Goal: Information Seeking & Learning: Learn about a topic

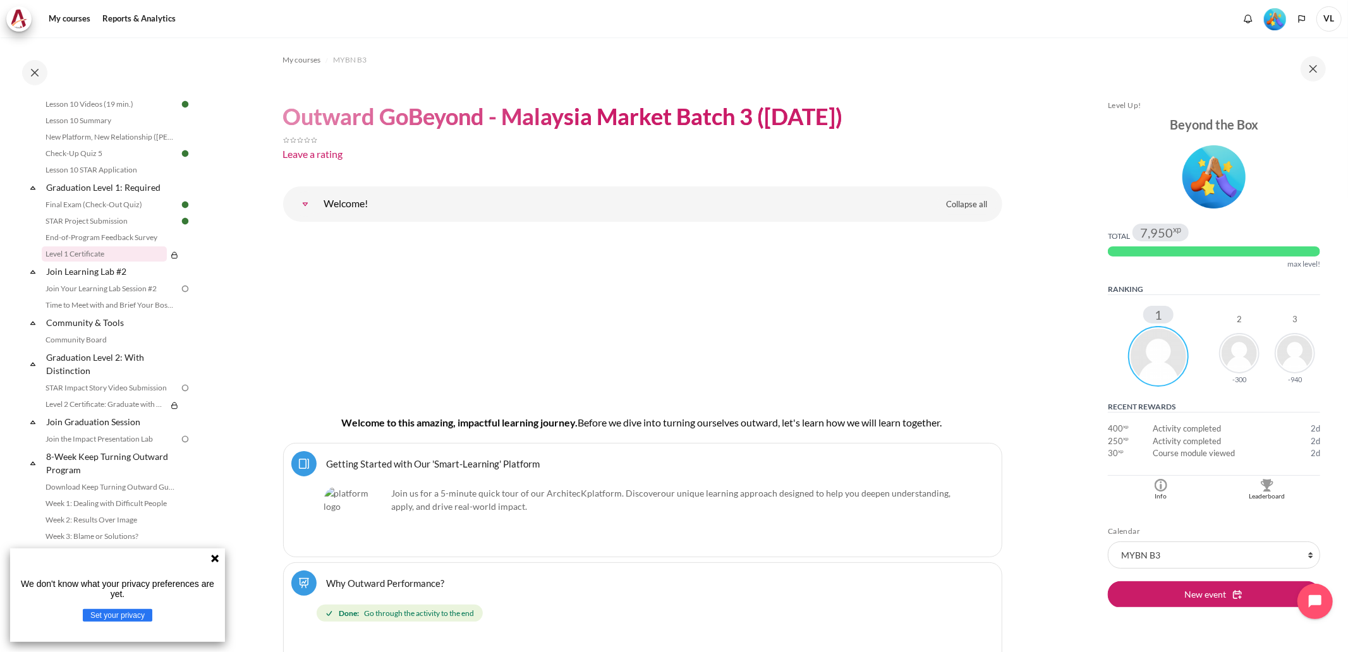
scroll to position [1267, 0]
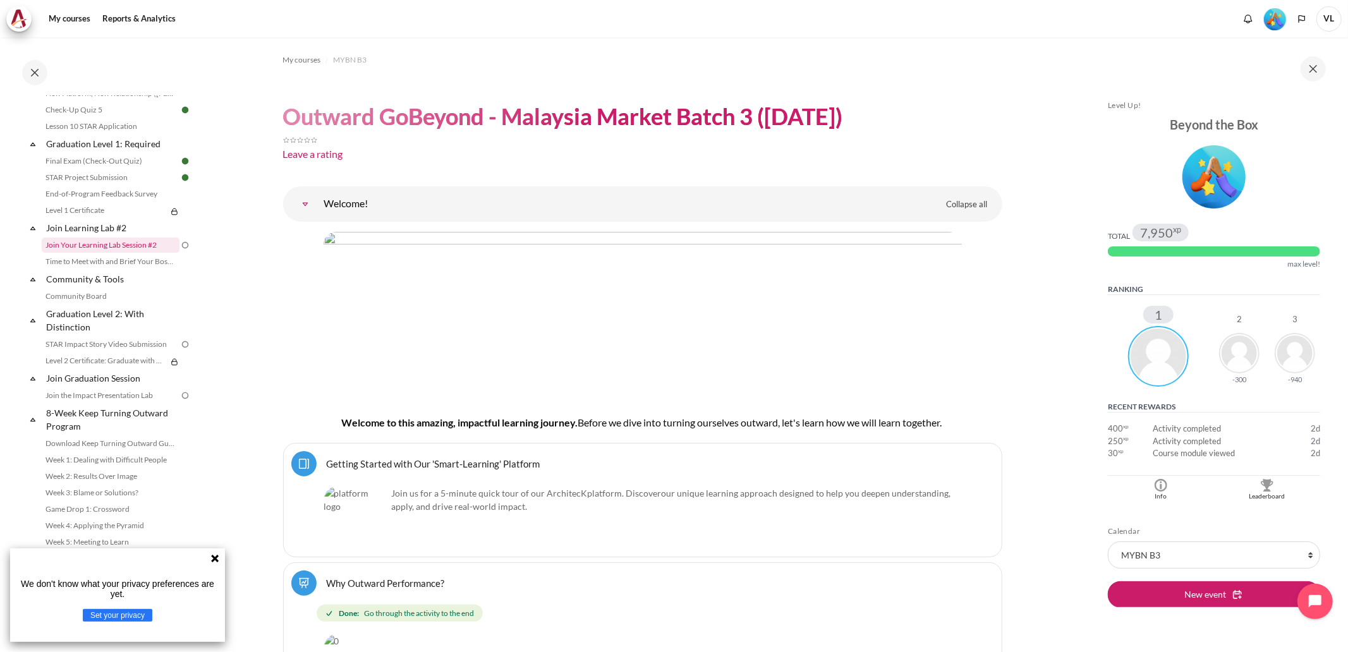
click at [115, 245] on link "Join Your Learning Lab Session #2" at bounding box center [111, 245] width 138 height 15
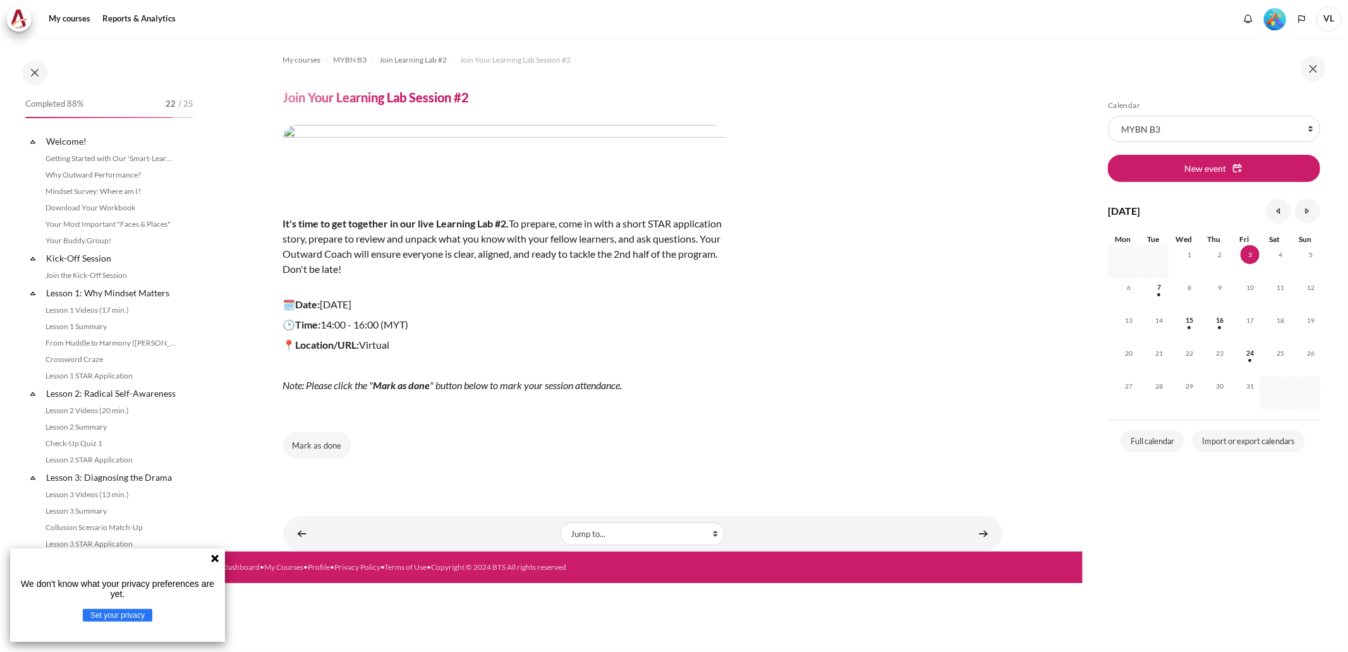
scroll to position [1157, 0]
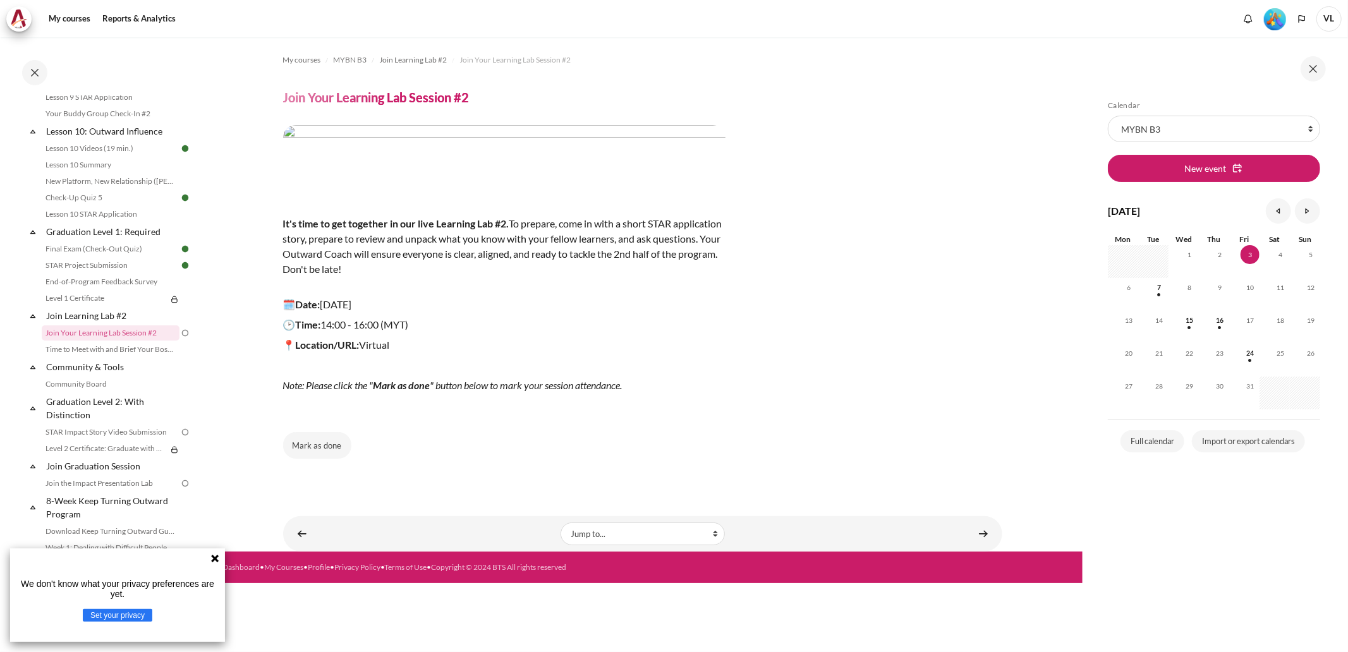
click at [214, 563] on icon at bounding box center [215, 559] width 8 height 8
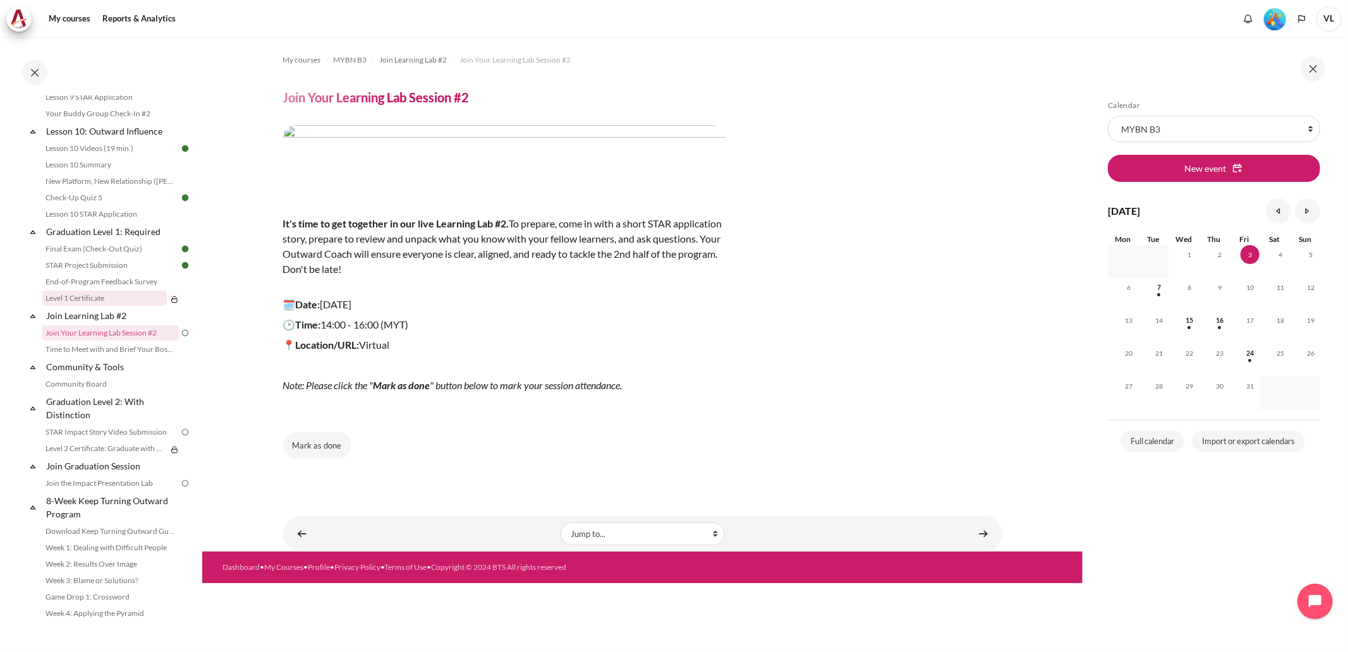
click at [93, 306] on link "Level 1 Certificate" at bounding box center [104, 298] width 125 height 15
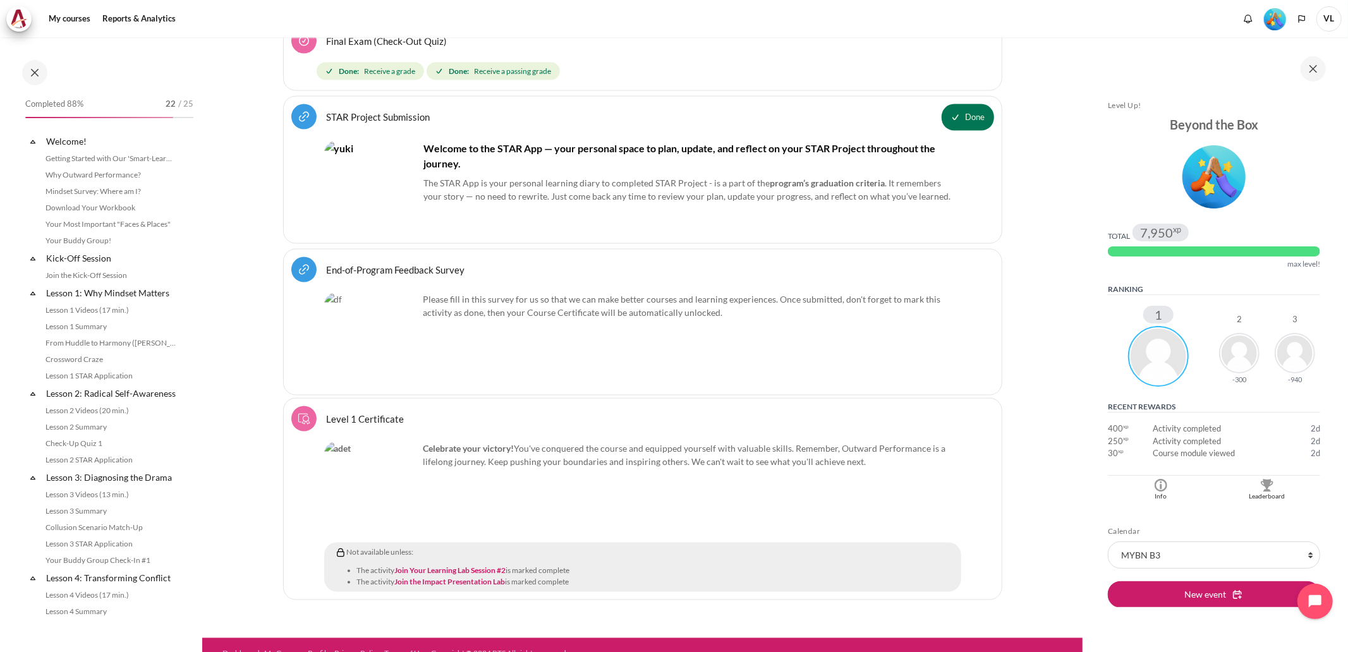
scroll to position [1122, 0]
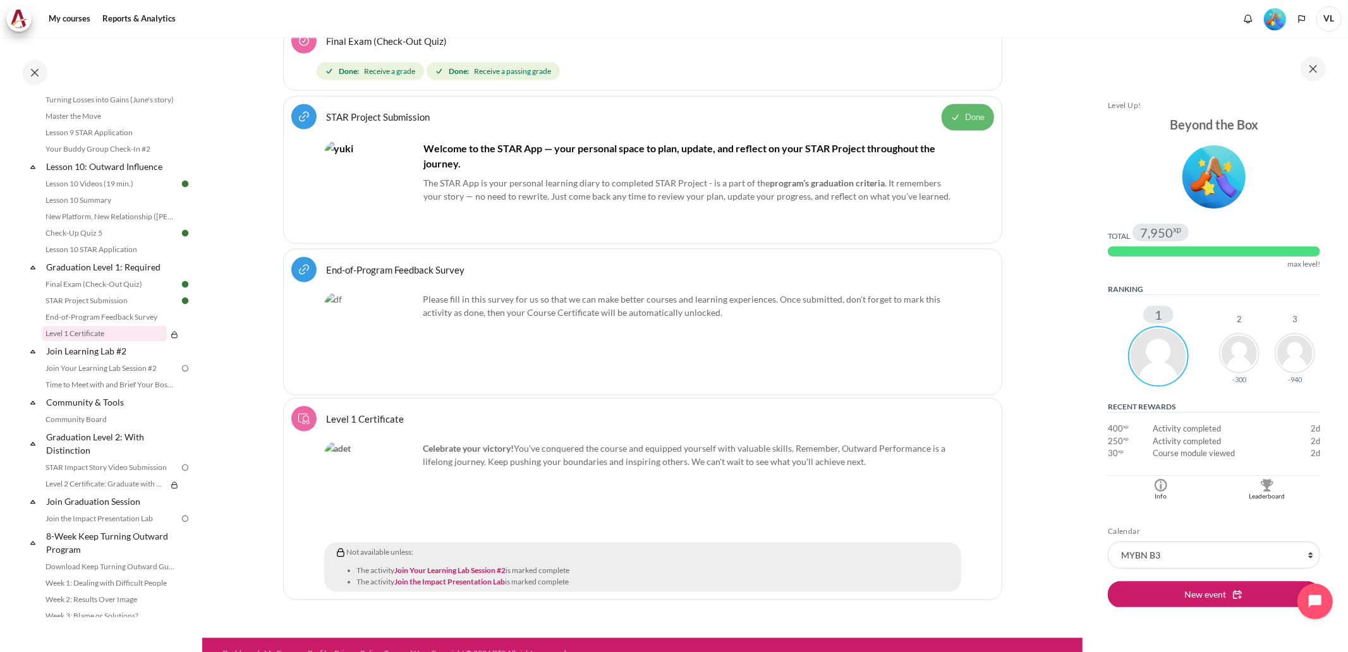
click at [970, 111] on span "Done" at bounding box center [976, 117] width 20 height 13
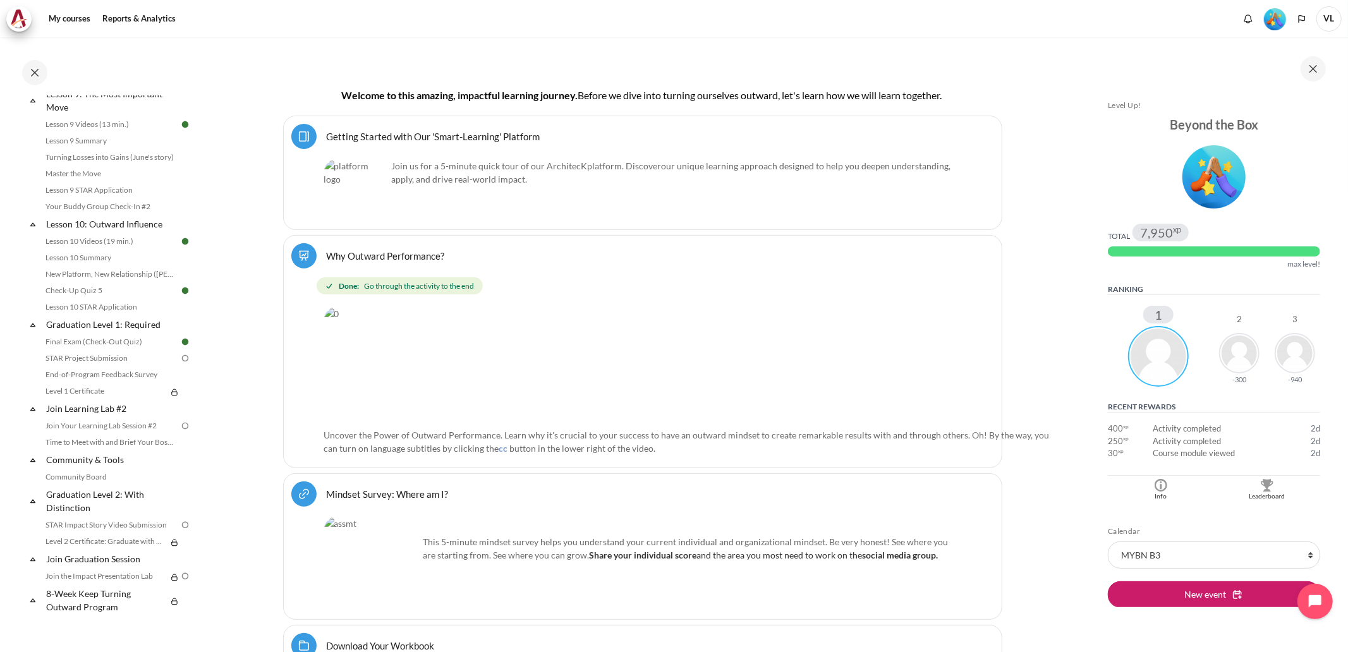
scroll to position [1087, 0]
click at [96, 305] on link "Lesson 10 STAR Application" at bounding box center [111, 307] width 138 height 15
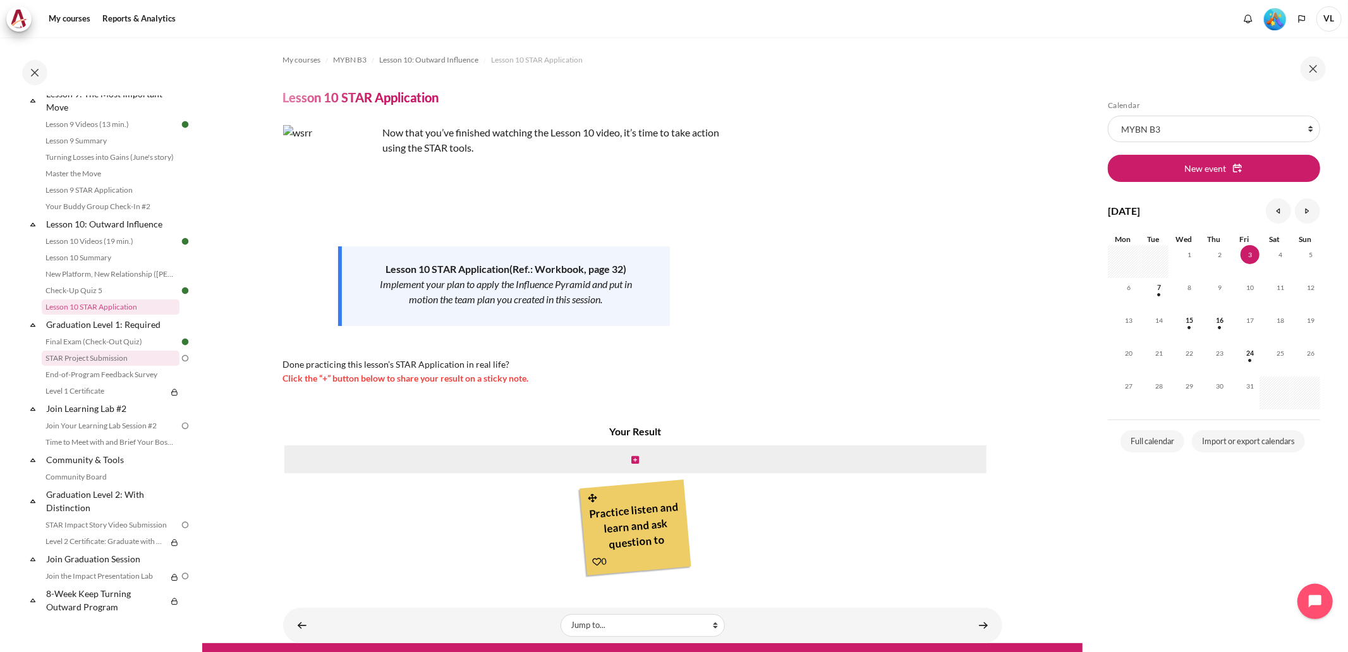
click at [99, 361] on link "STAR Project Submission" at bounding box center [111, 358] width 138 height 15
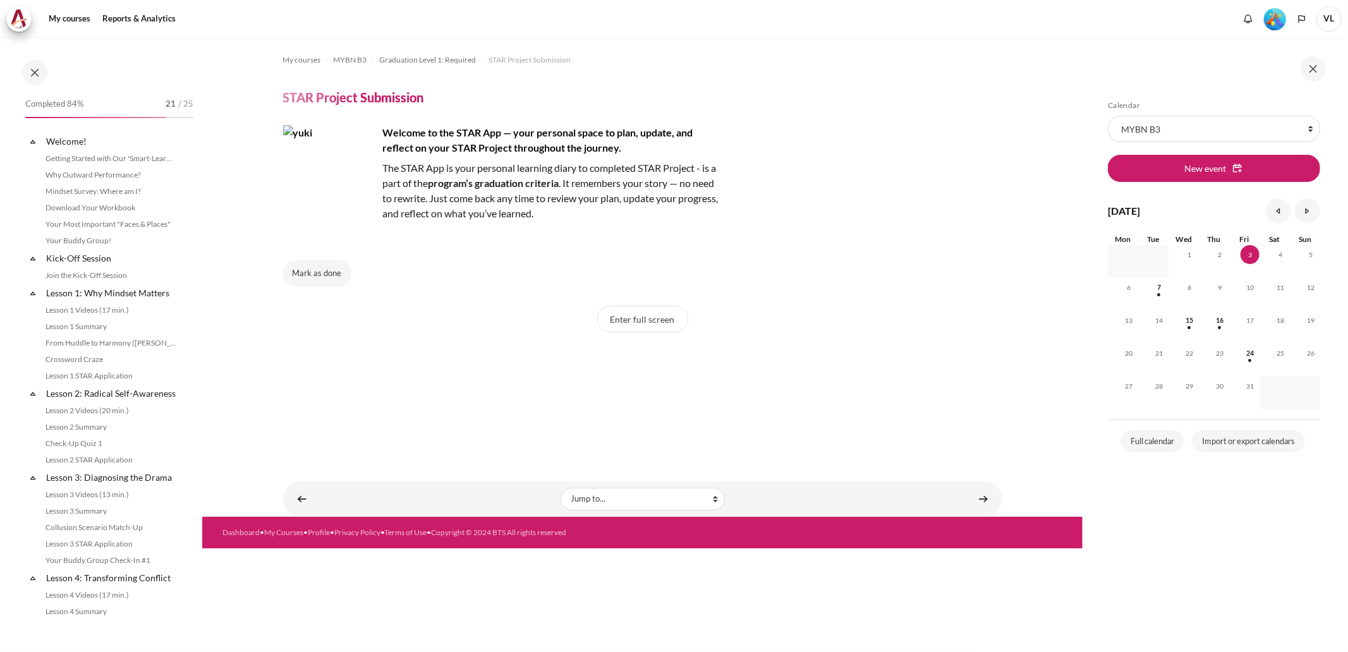
scroll to position [1087, 0]
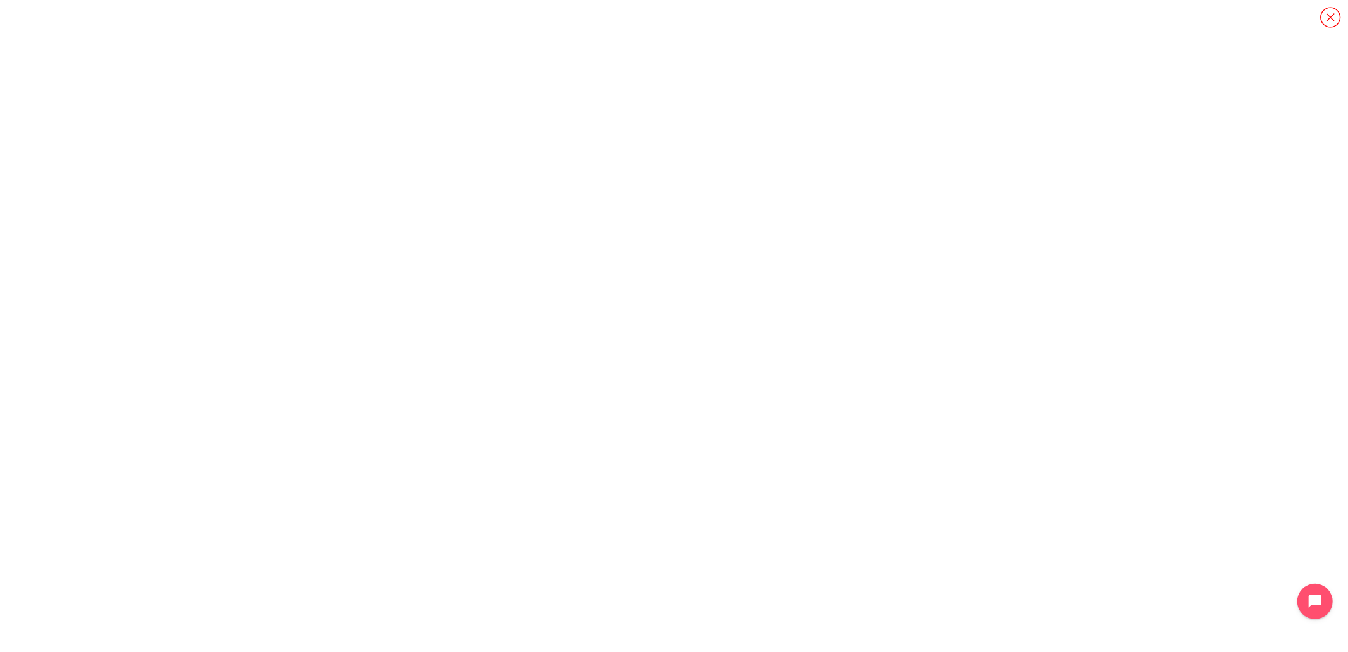
click at [1329, 21] on icon "Content" at bounding box center [1331, 17] width 22 height 22
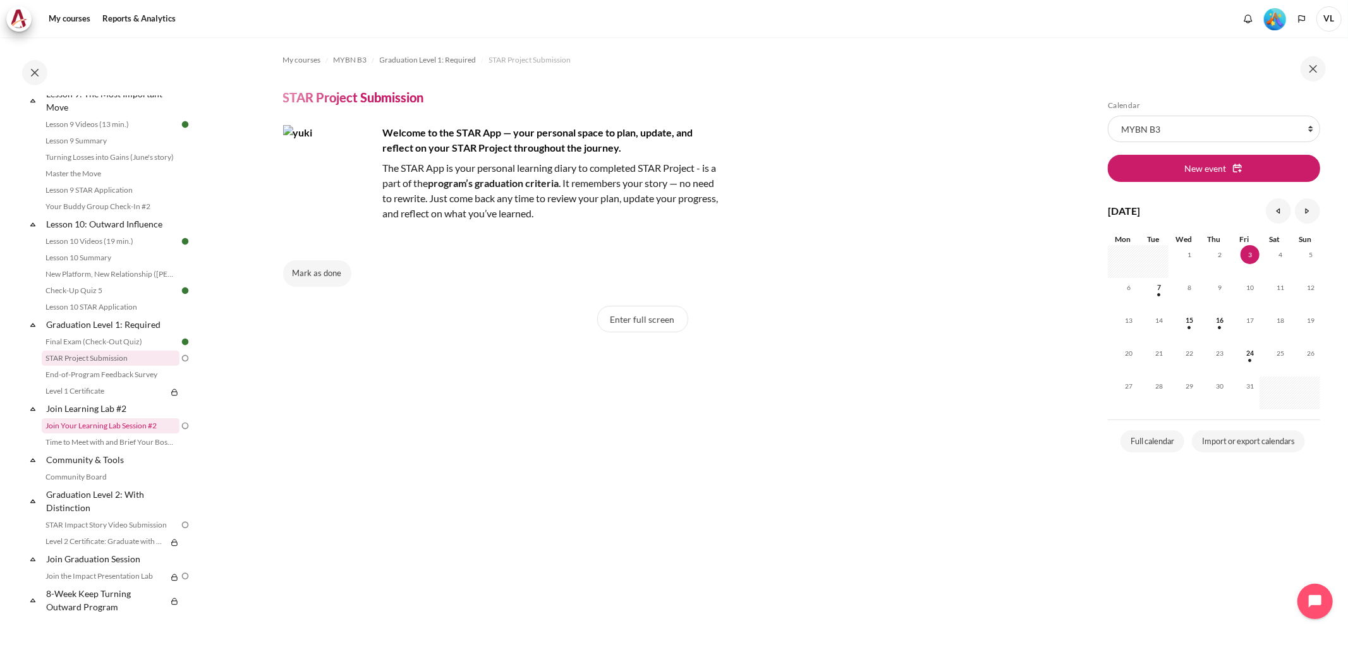
click at [149, 425] on link "Join Your Learning Lab Session #2" at bounding box center [111, 425] width 138 height 15
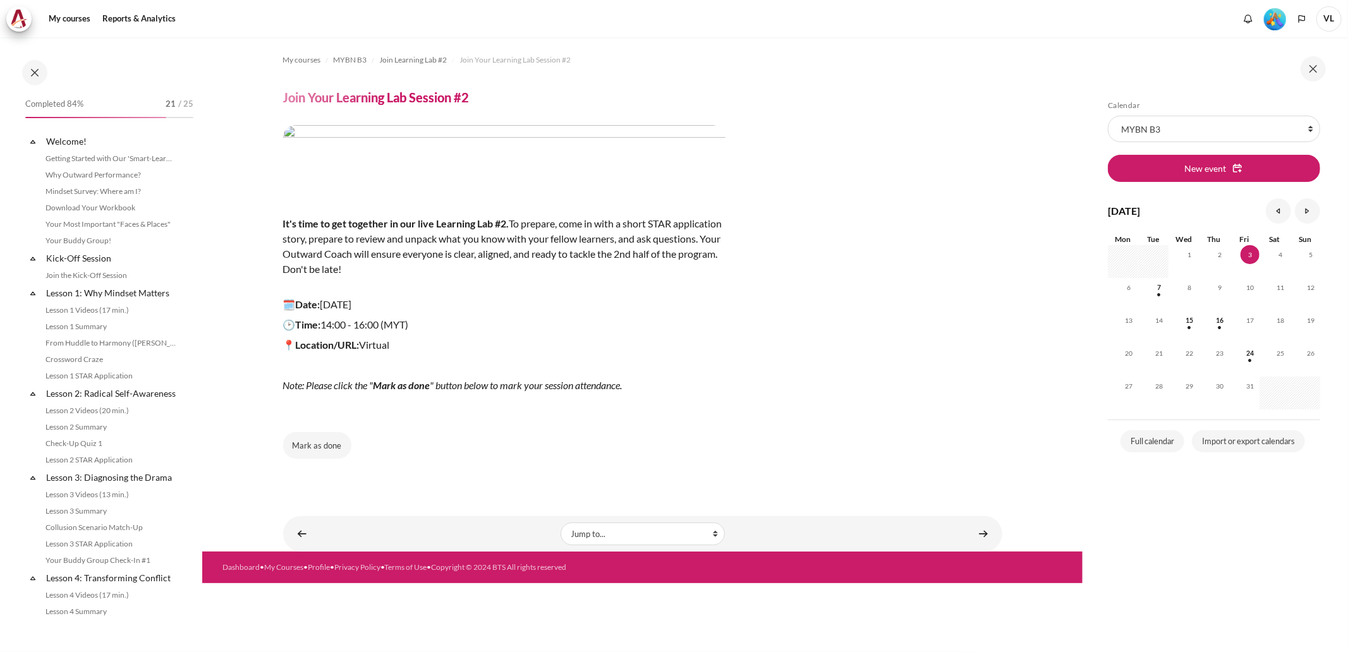
scroll to position [1087, 0]
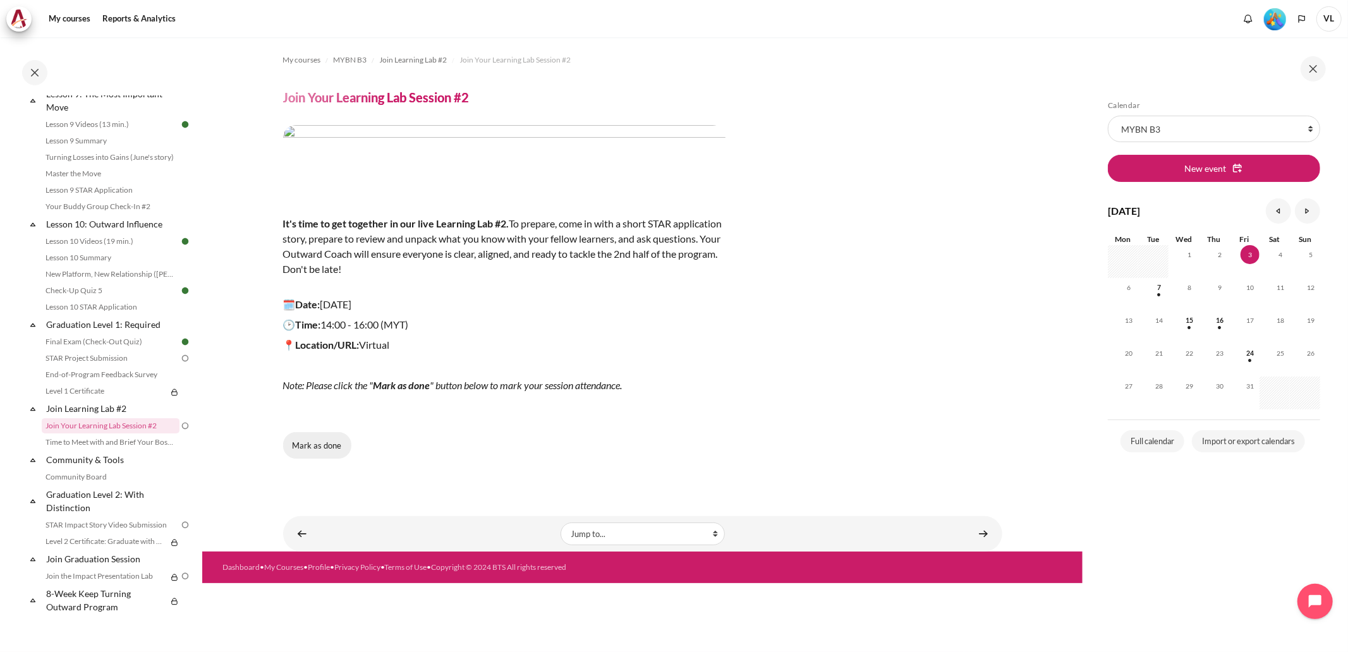
click at [321, 444] on button "Mark as done" at bounding box center [317, 445] width 68 height 27
click at [314, 451] on span "Done" at bounding box center [317, 446] width 20 height 13
click at [324, 444] on button "Mark as done" at bounding box center [317, 445] width 68 height 27
click at [125, 441] on link "Time to Meet with and Brief Your Boss #2" at bounding box center [111, 442] width 138 height 15
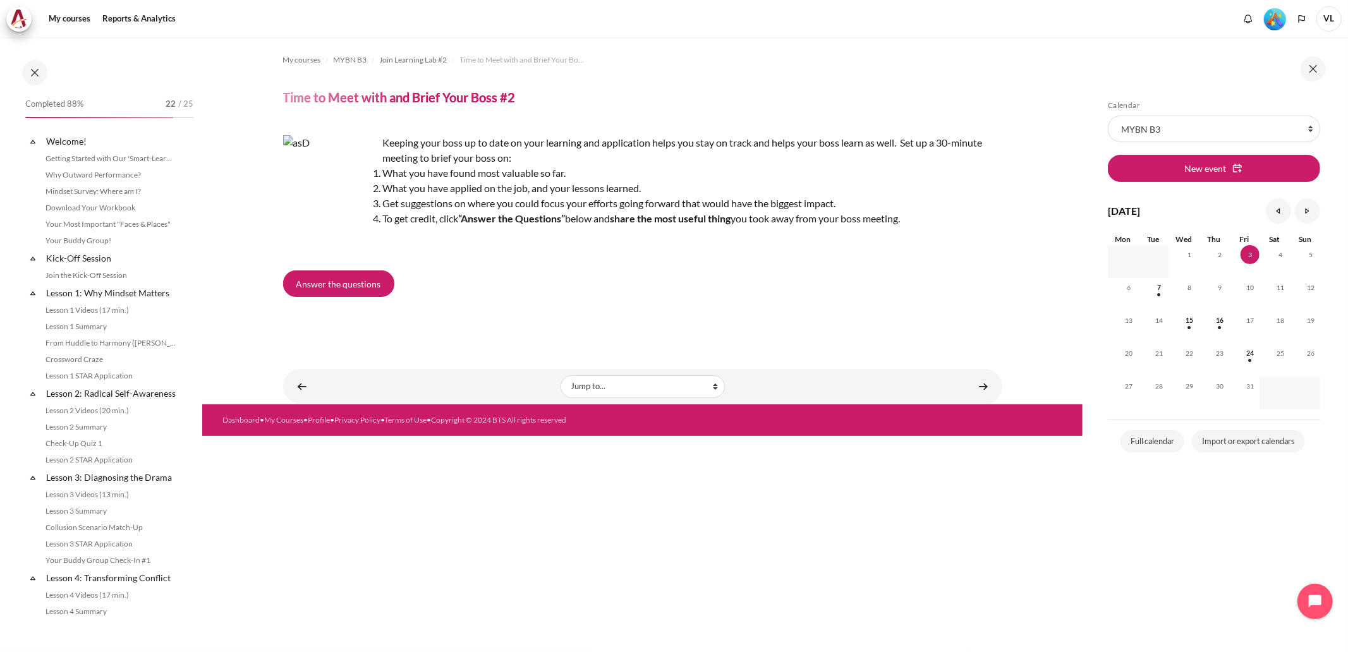
scroll to position [1087, 0]
